Goal: Task Accomplishment & Management: Complete application form

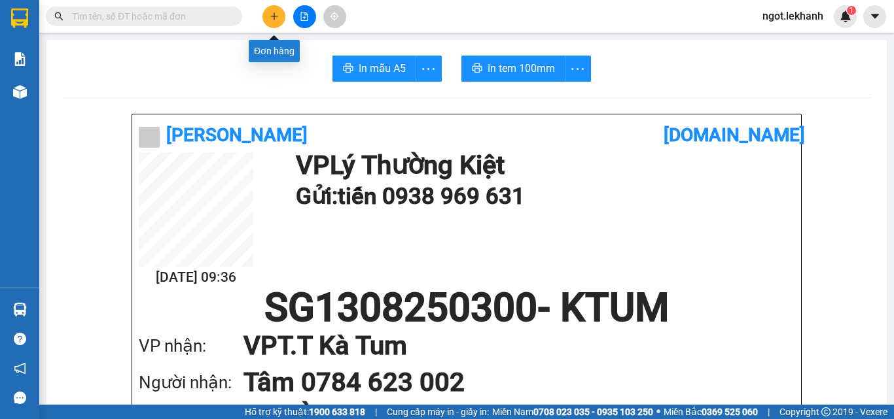
click at [270, 20] on icon "plus" at bounding box center [274, 16] width 9 height 9
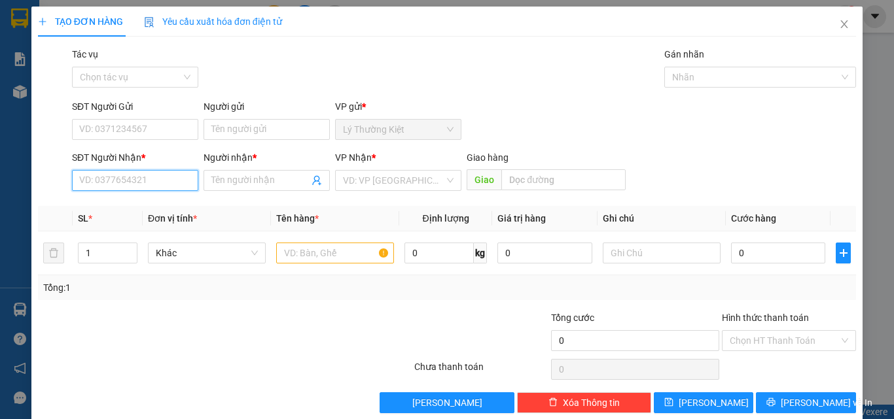
click at [145, 178] on input "SĐT Người Nhận *" at bounding box center [135, 180] width 126 height 21
click at [127, 201] on div "0329476952 - thu" at bounding box center [133, 207] width 109 height 14
type input "0329476952"
type input "thu"
type input "30.000"
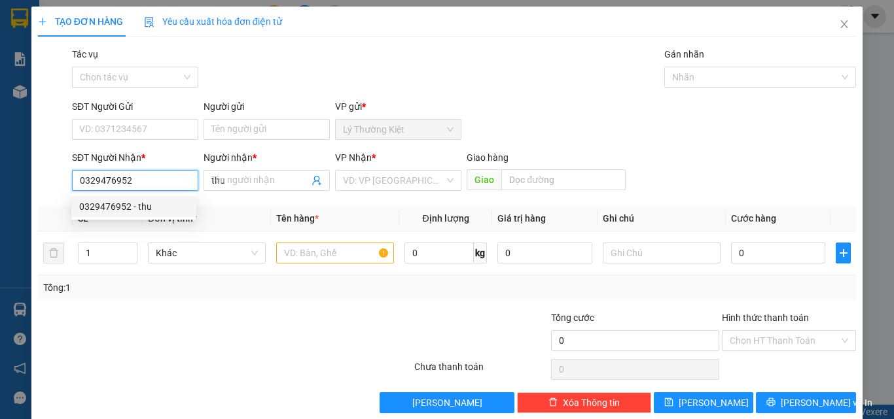
type input "30.000"
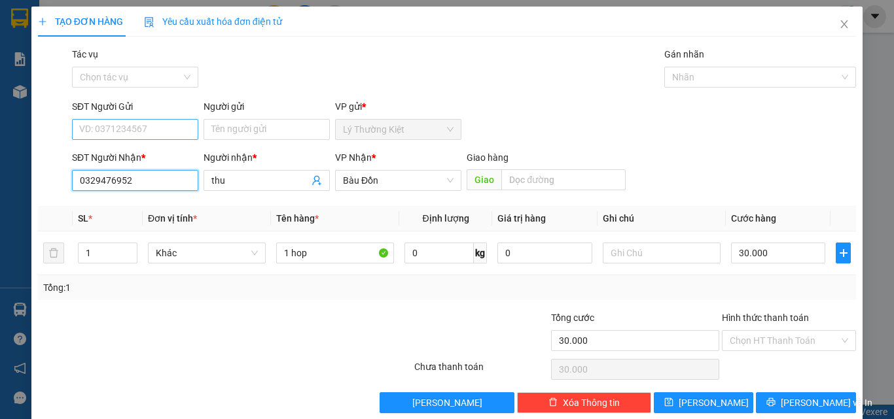
type input "0329476952"
click at [118, 126] on input "SĐT Người Gửi" at bounding box center [135, 129] width 126 height 21
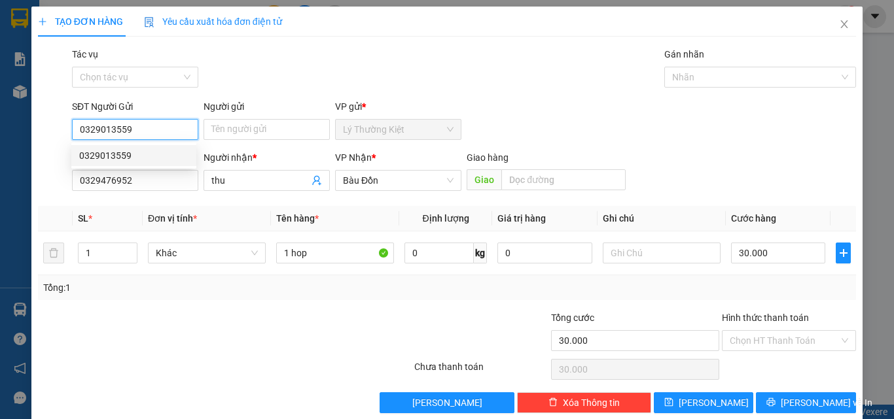
click at [163, 152] on div "0329013559" at bounding box center [133, 156] width 109 height 14
type input "0329013559"
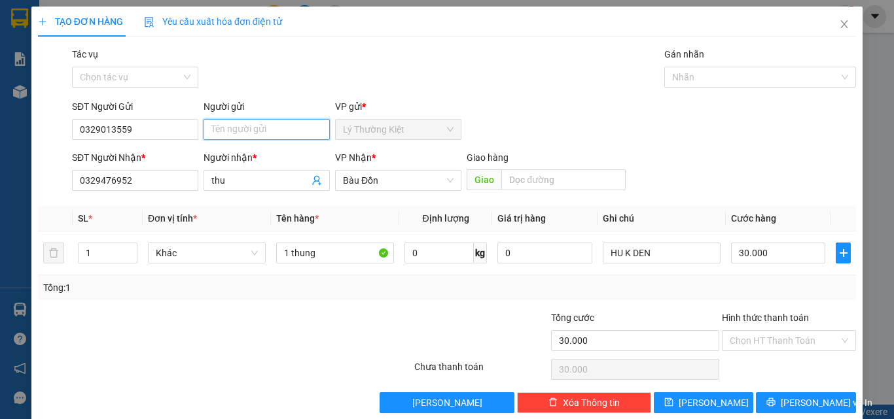
click at [217, 130] on input "Người gửi" at bounding box center [267, 129] width 126 height 21
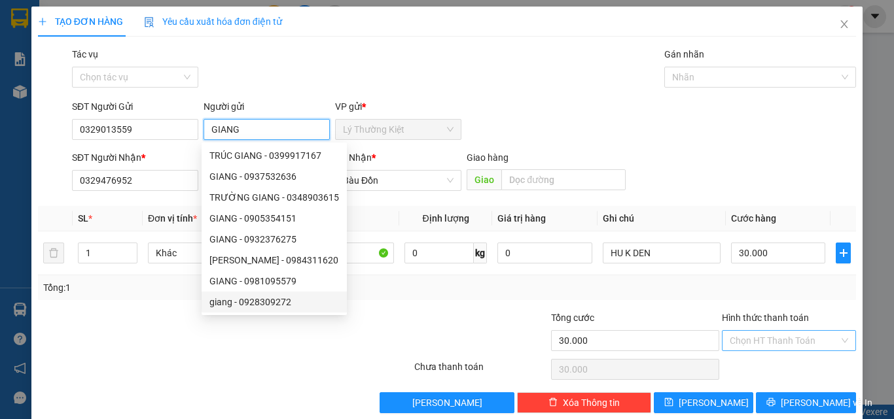
type input "GIANG"
click at [800, 334] on input "Hình thức thanh toán" at bounding box center [784, 341] width 109 height 20
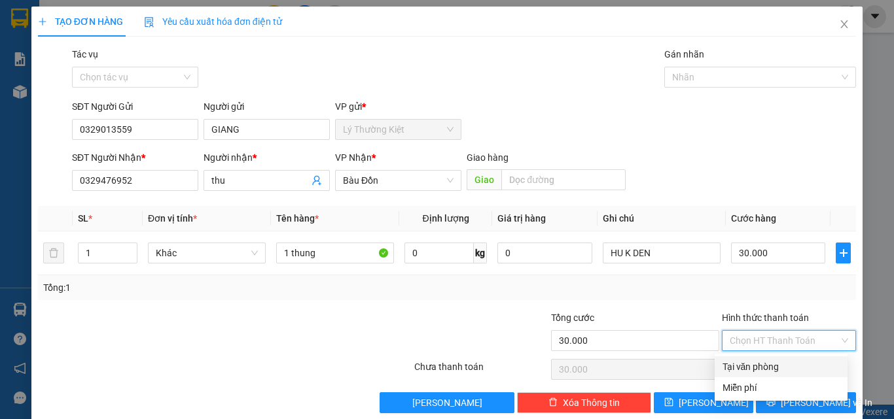
click at [760, 365] on div "Tại văn phòng" at bounding box center [780, 367] width 117 height 14
type input "0"
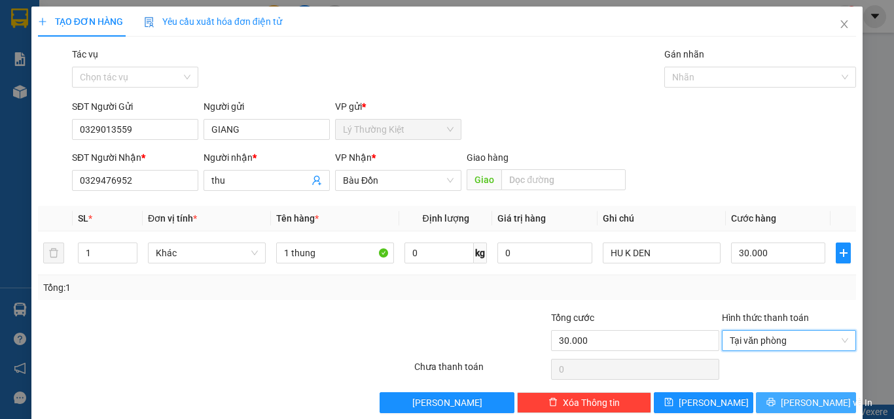
click at [796, 404] on span "[PERSON_NAME] và In" at bounding box center [827, 403] width 92 height 14
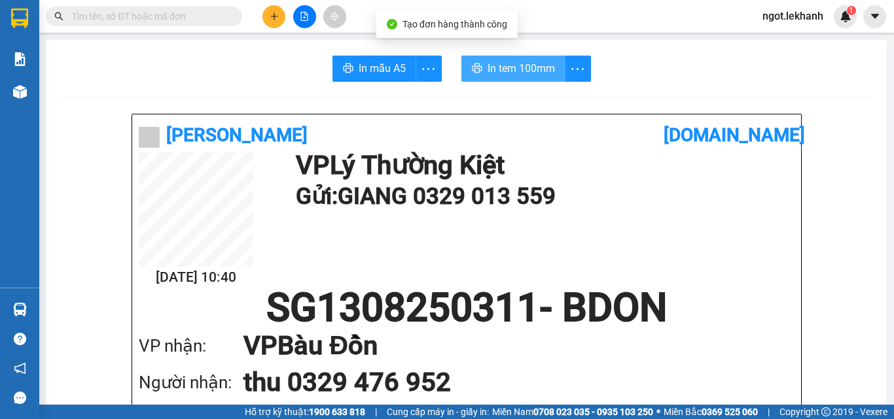
click at [527, 73] on span "In tem 100mm" at bounding box center [521, 68] width 67 height 16
